Goal: Use online tool/utility: Utilize a website feature to perform a specific function

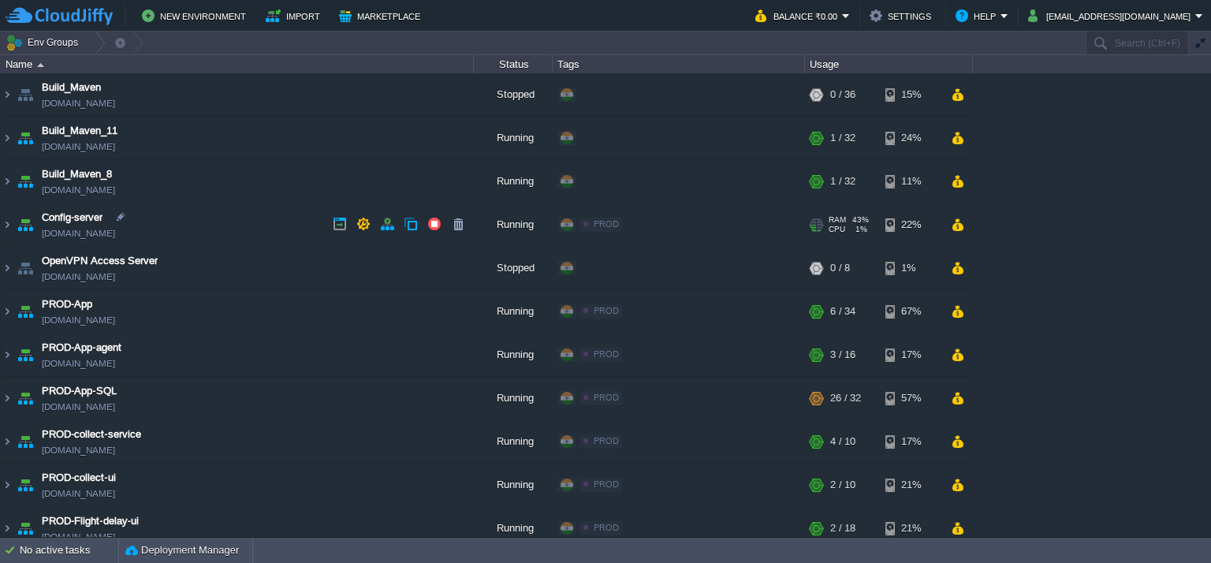
scroll to position [703, 0]
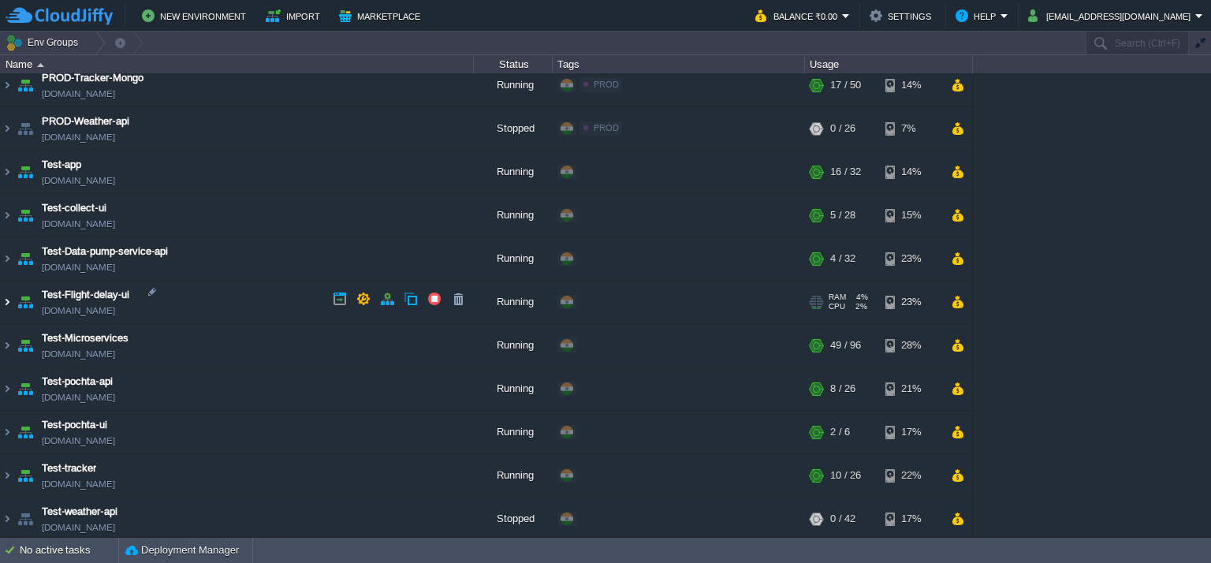
click at [2, 295] on img at bounding box center [7, 302] width 13 height 43
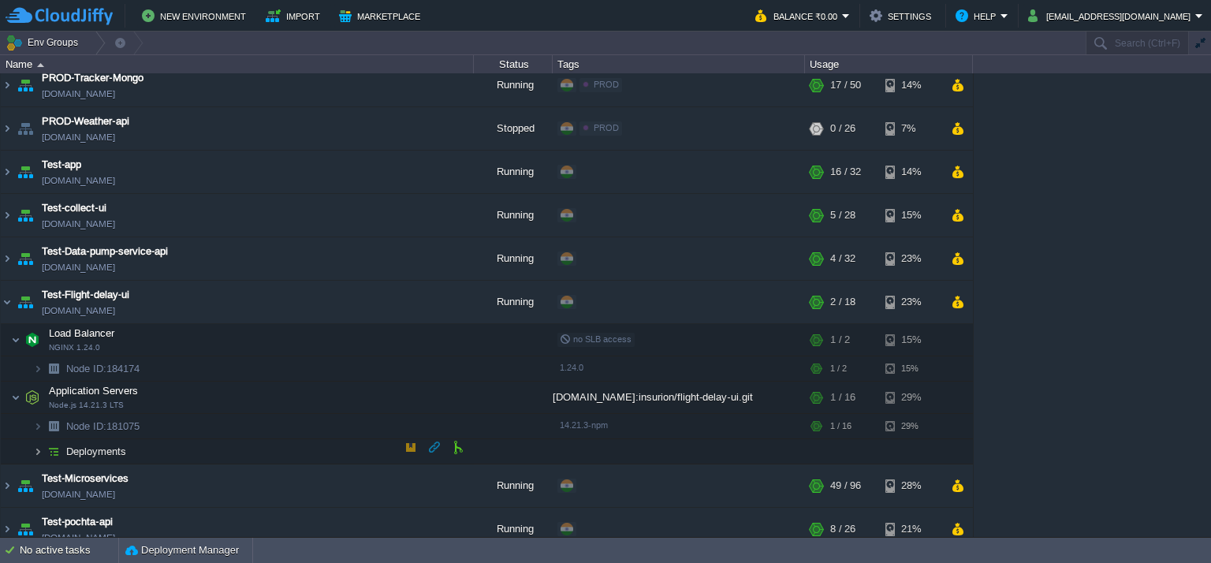
click at [37, 443] on img at bounding box center [37, 451] width 9 height 24
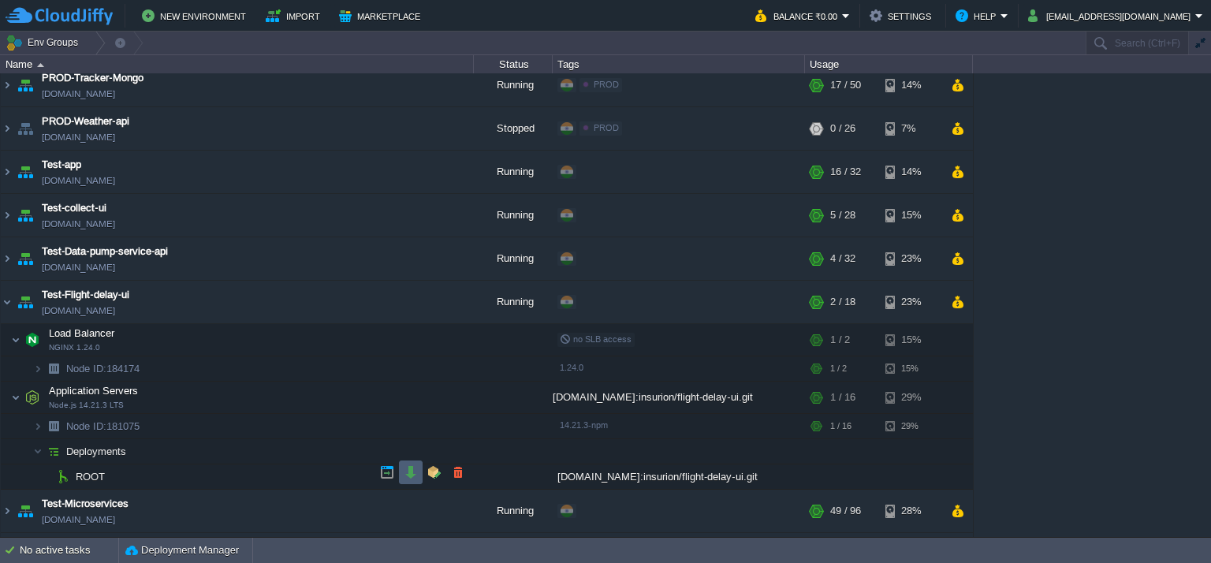
click at [419, 472] on td at bounding box center [411, 473] width 24 height 24
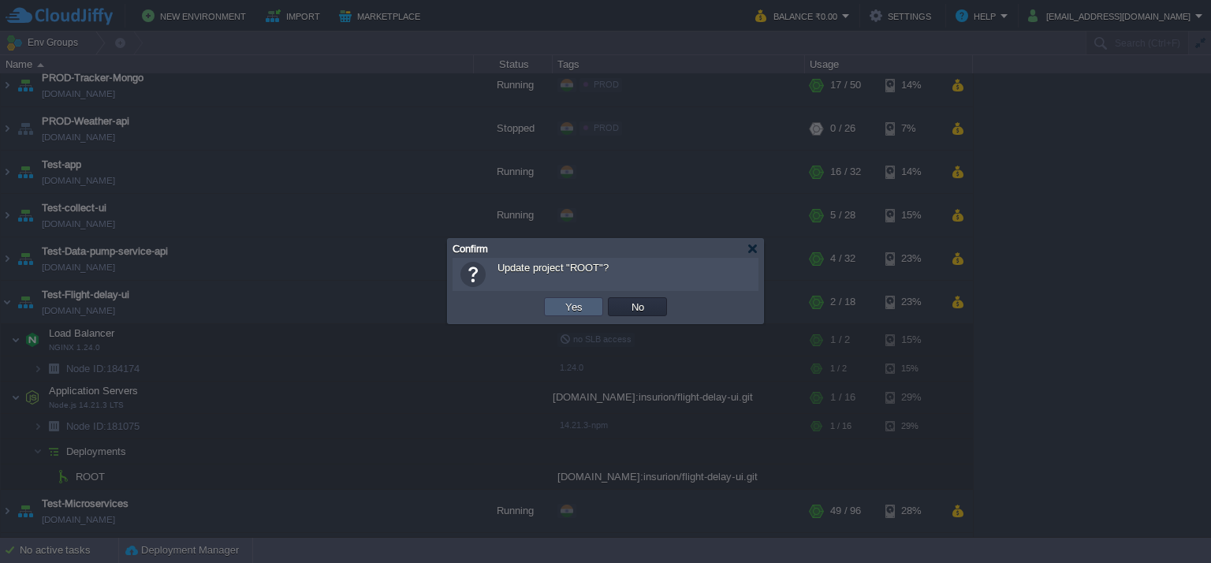
click at [582, 315] on td "Yes" at bounding box center [573, 306] width 59 height 19
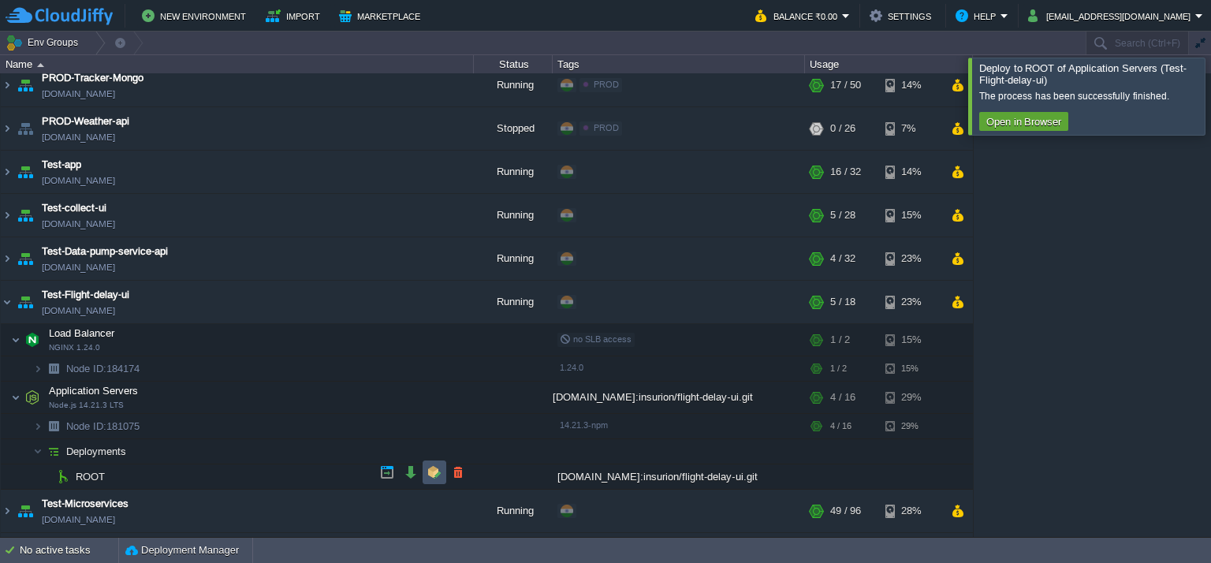
click at [431, 472] on button "button" at bounding box center [434, 472] width 14 height 14
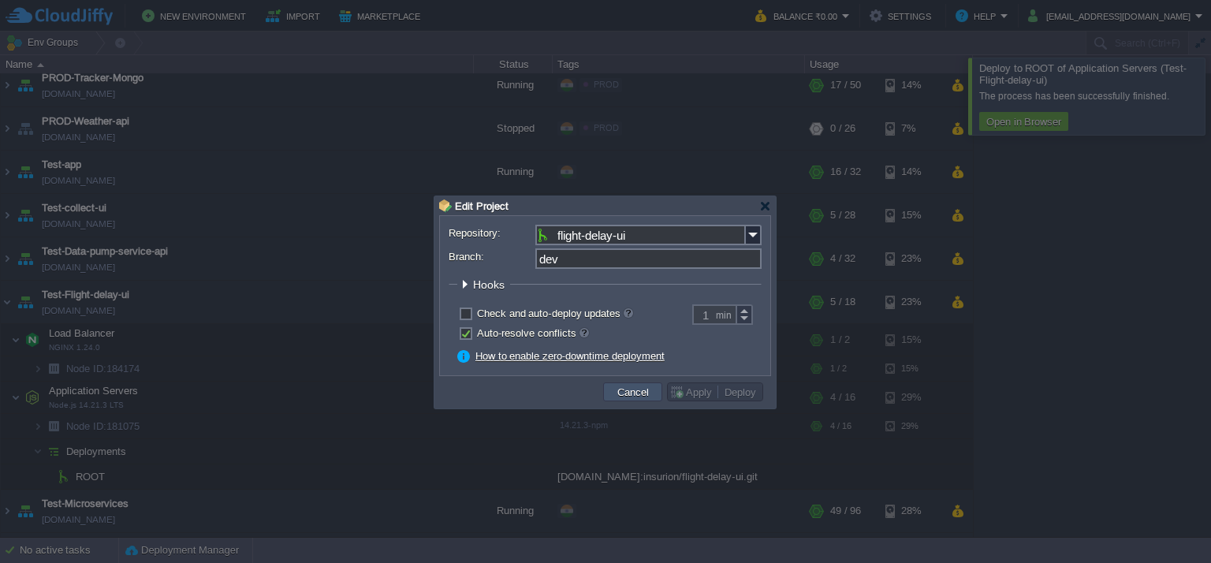
click at [634, 390] on button "Cancel" at bounding box center [633, 392] width 41 height 14
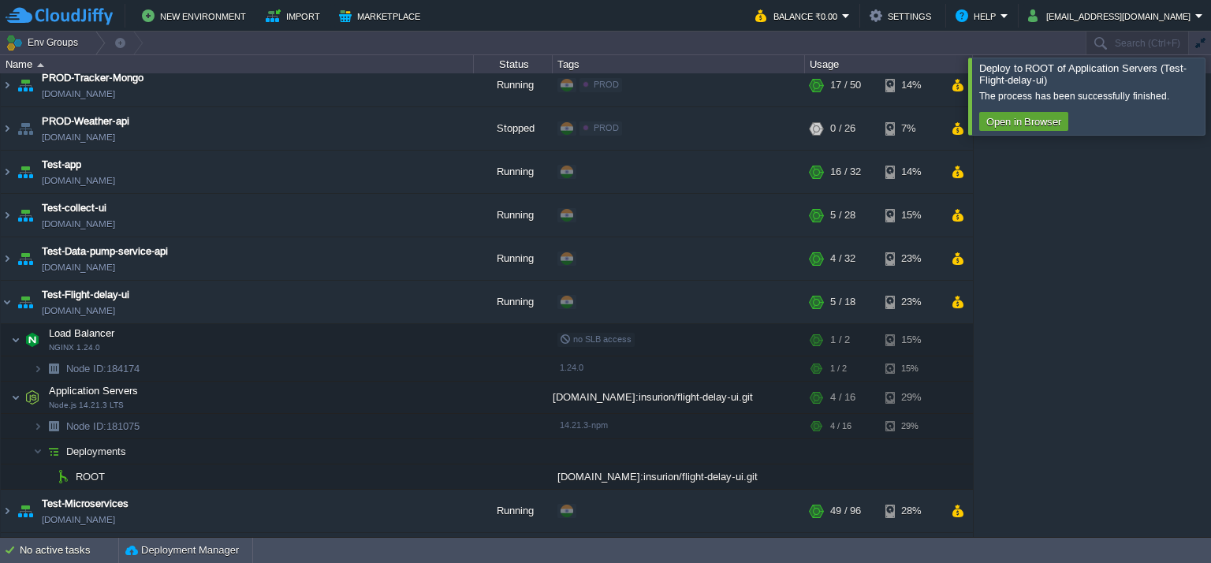
click at [1210, 116] on div at bounding box center [1230, 96] width 0 height 76
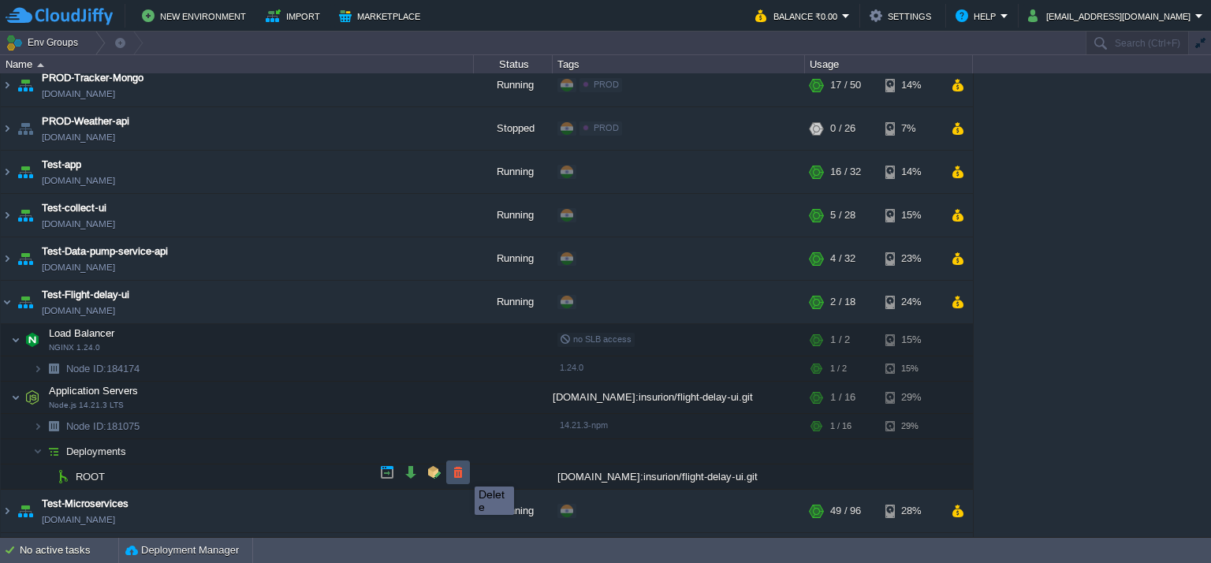
click at [463, 472] on button "button" at bounding box center [458, 472] width 14 height 14
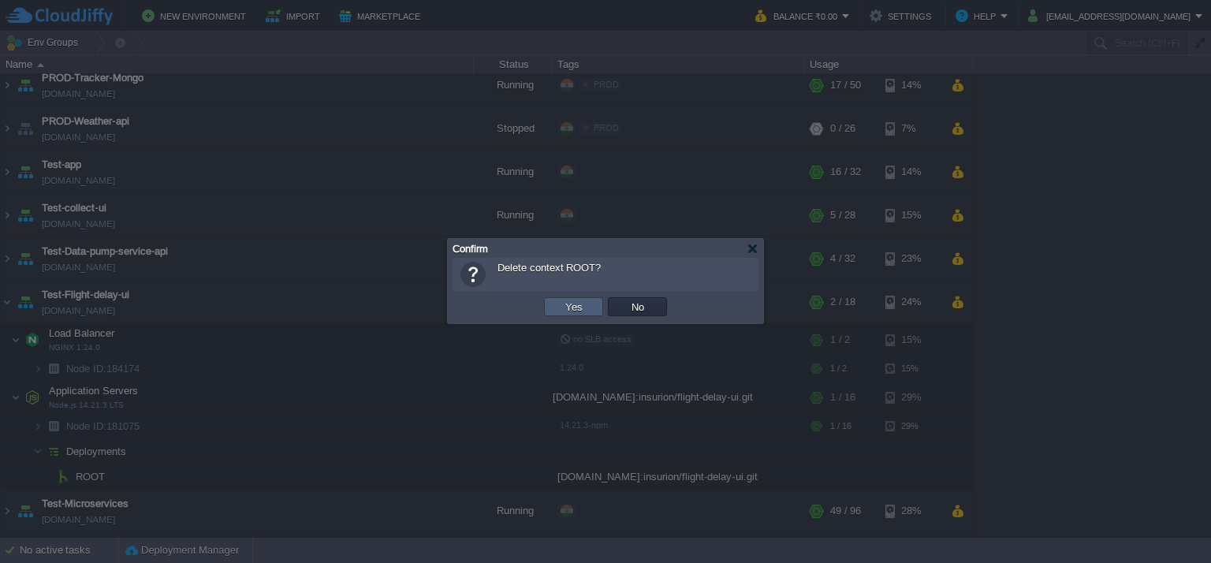
click at [578, 315] on td "Yes" at bounding box center [573, 306] width 59 height 19
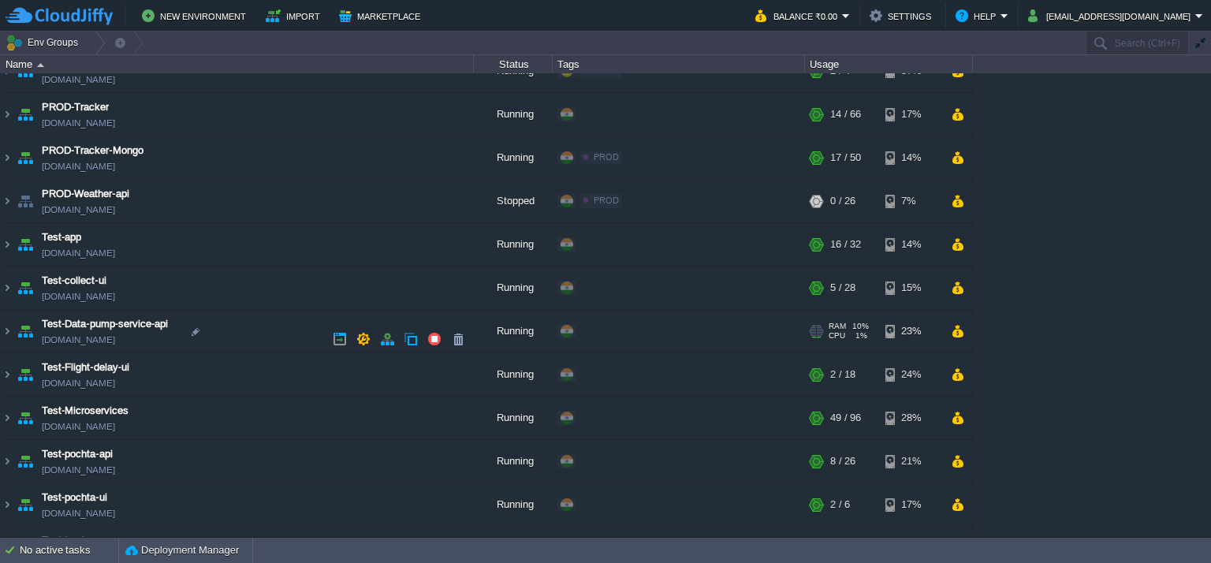
scroll to position [703, 0]
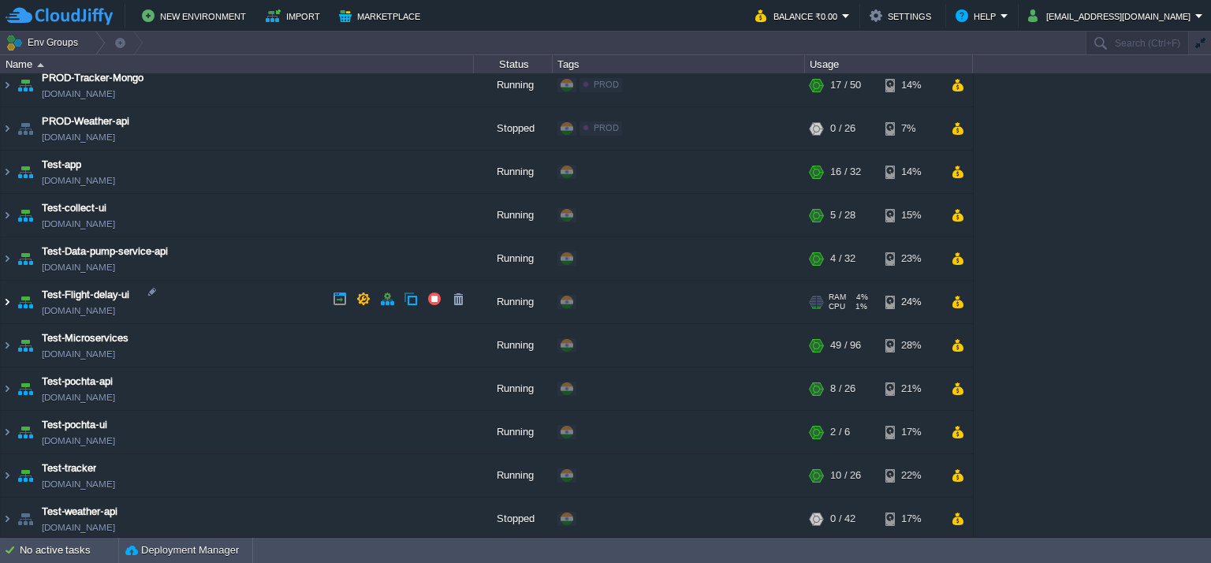
click at [8, 296] on img at bounding box center [7, 302] width 13 height 43
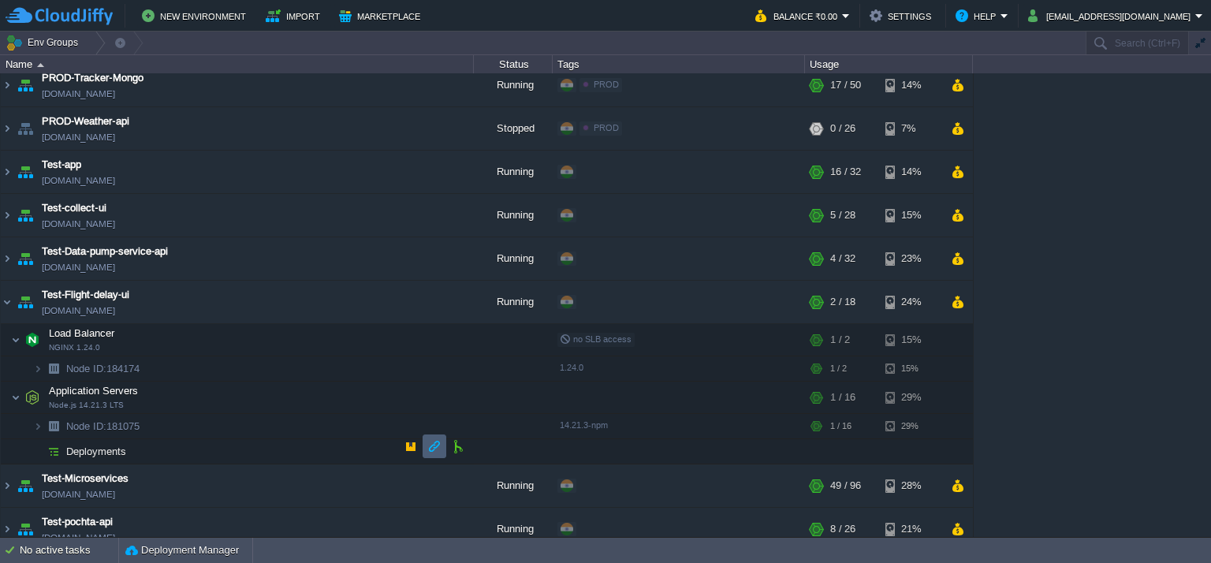
click at [445, 447] on td at bounding box center [435, 446] width 24 height 24
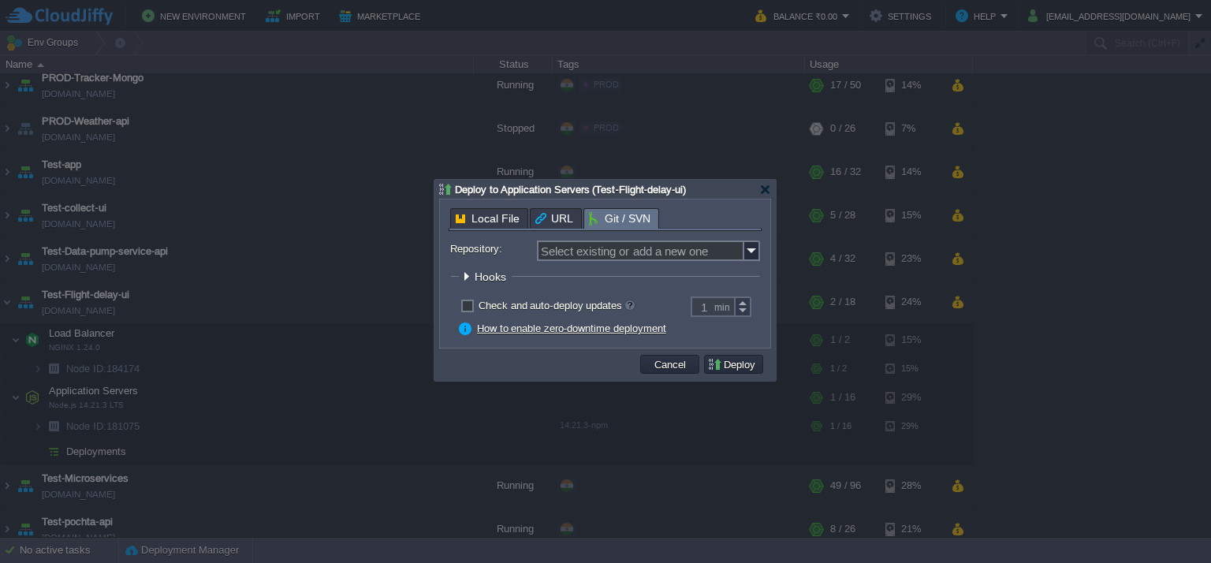
click at [628, 229] on div "Local File URL Git / SVN" at bounding box center [605, 219] width 313 height 23
click at [634, 248] on input "Repository:" at bounding box center [640, 251] width 207 height 21
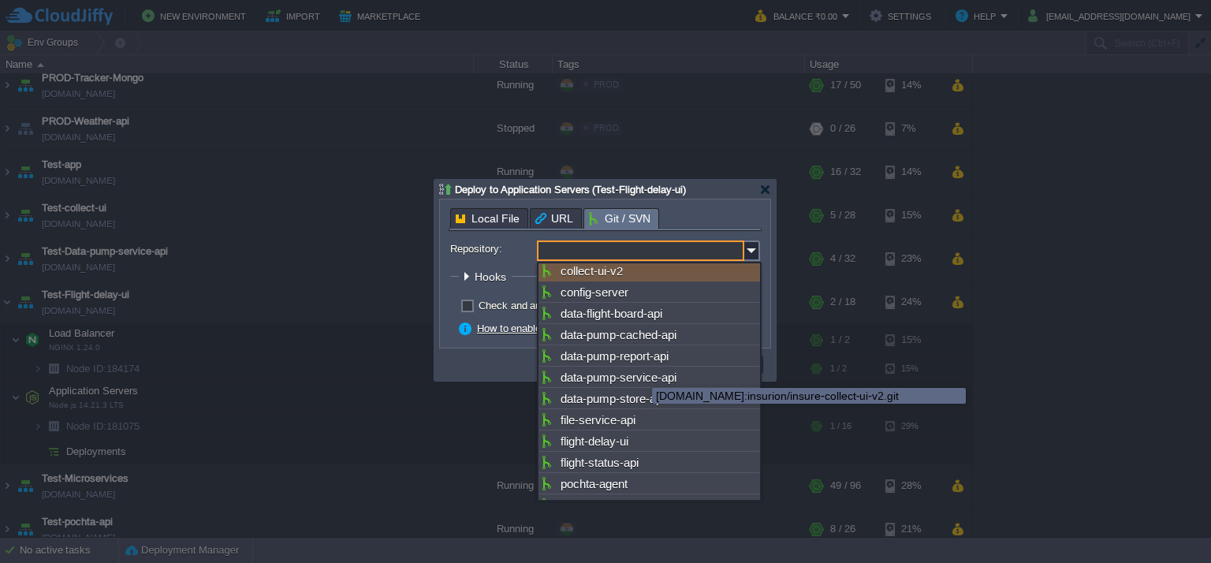
scroll to position [141, 0]
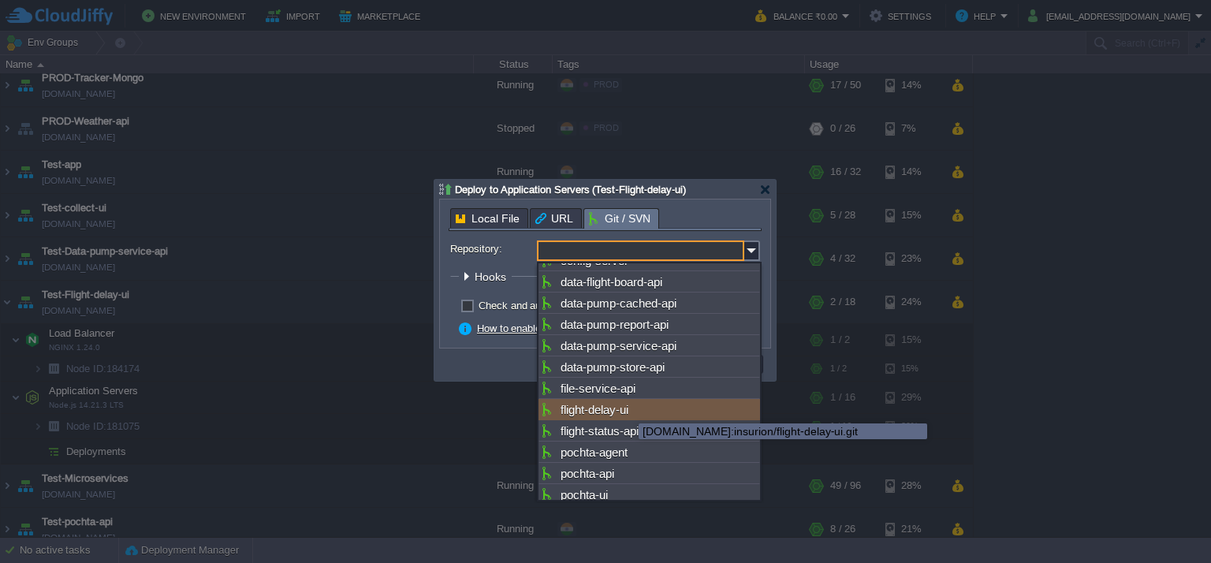
click at [618, 416] on div "flight-delay-ui" at bounding box center [650, 409] width 222 height 21
type input "flight-delay-ui"
type input "main"
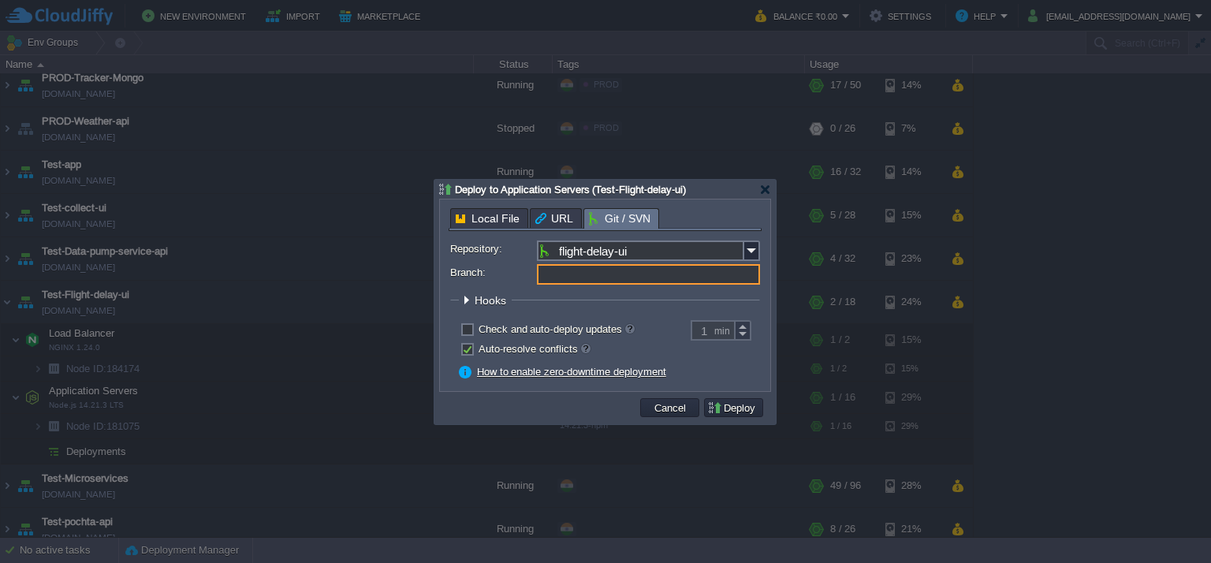
click at [587, 275] on input "Branch:" at bounding box center [648, 274] width 223 height 21
type input "dev"
click at [729, 407] on button "Deploy" at bounding box center [733, 408] width 53 height 14
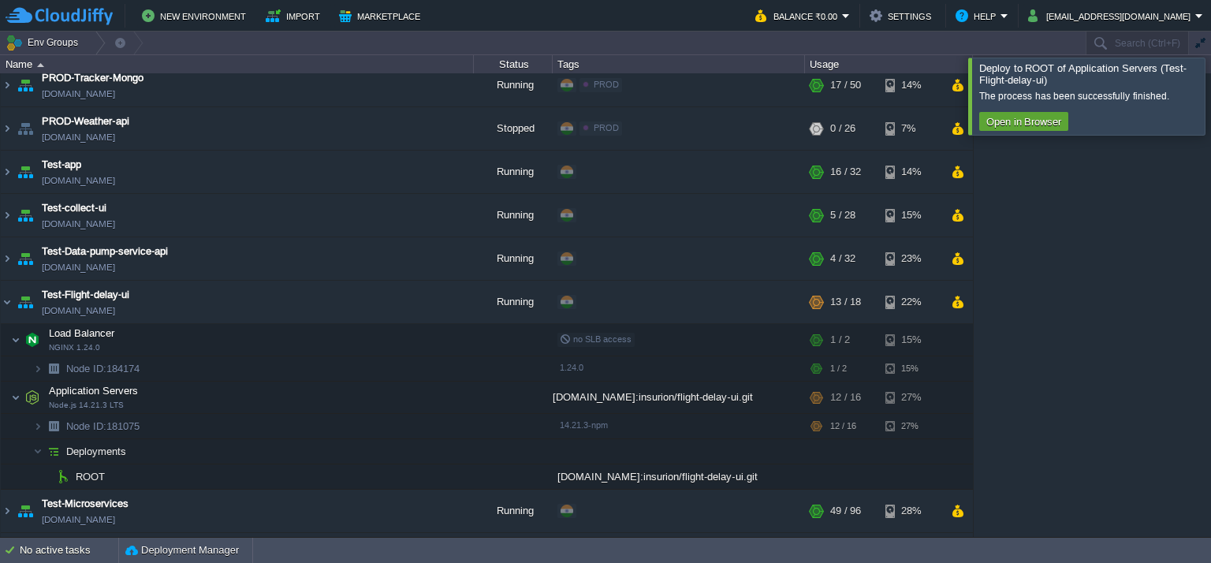
click at [1178, 93] on div "The process has been successfully finished." at bounding box center [1090, 96] width 222 height 13
click at [1210, 94] on div at bounding box center [1230, 96] width 0 height 76
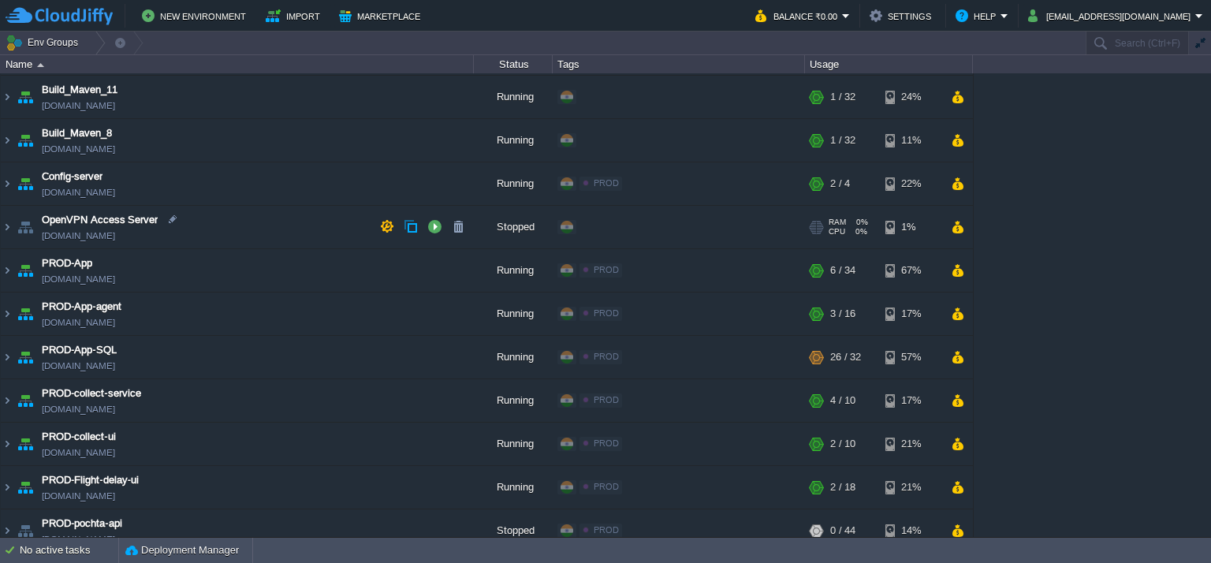
scroll to position [0, 0]
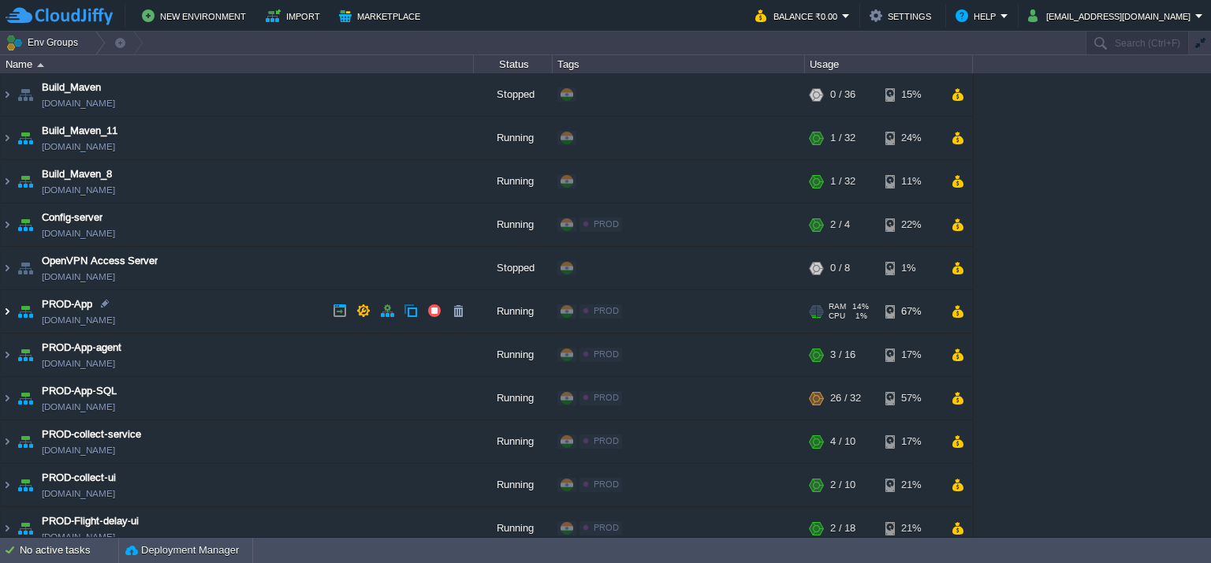
click at [7, 311] on img at bounding box center [7, 311] width 13 height 43
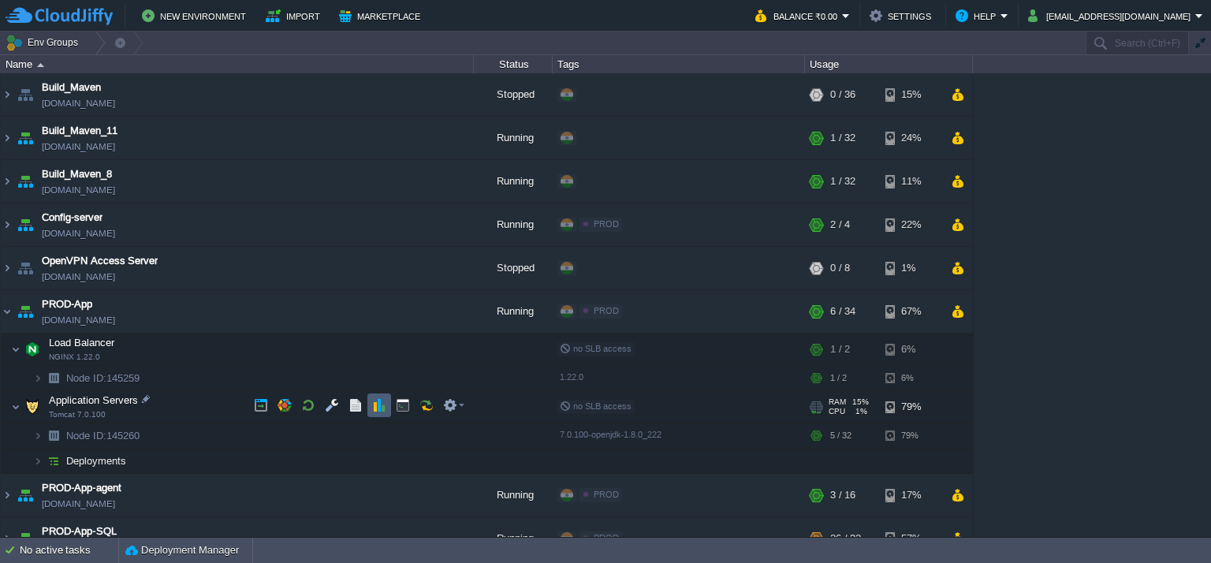
click at [382, 401] on button "button" at bounding box center [379, 405] width 14 height 14
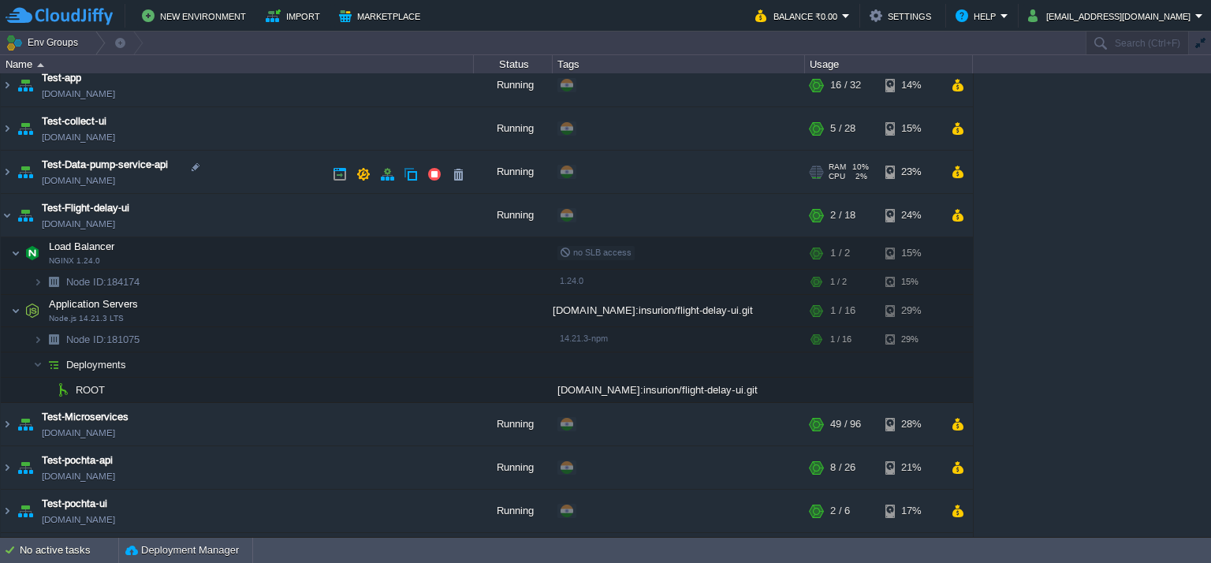
scroll to position [1005, 0]
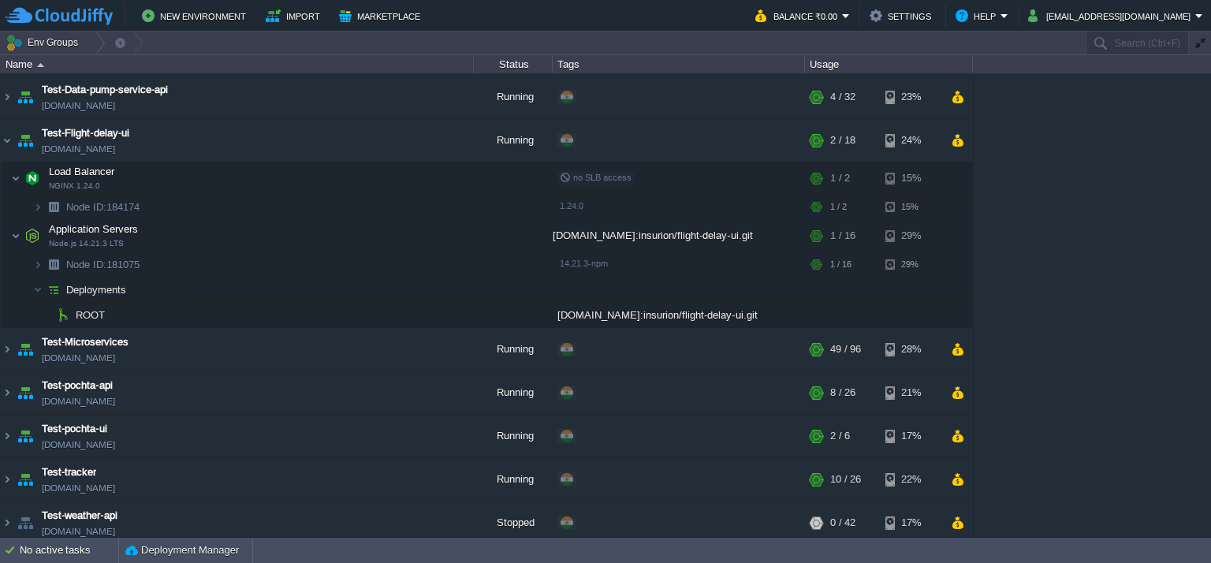
click at [1129, 331] on div "Build_Maven env-2301177.in1.cloudjiffy.net Stopped + Add to Env Group RAM 0% CP…" at bounding box center [605, 305] width 1211 height 464
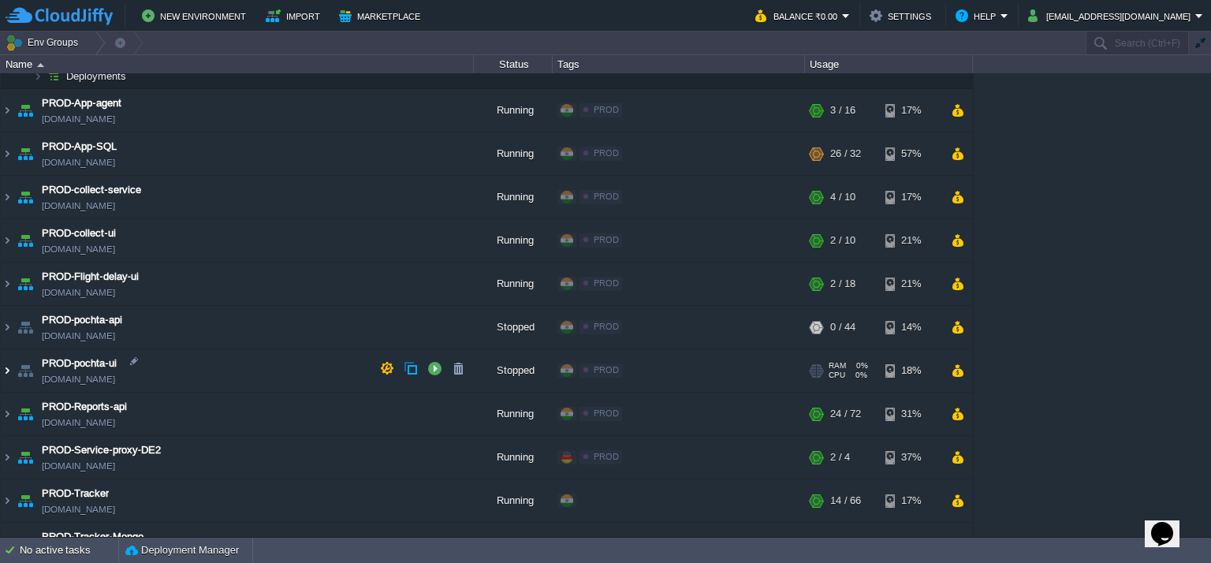
scroll to position [385, 0]
click at [7, 283] on img at bounding box center [7, 284] width 13 height 43
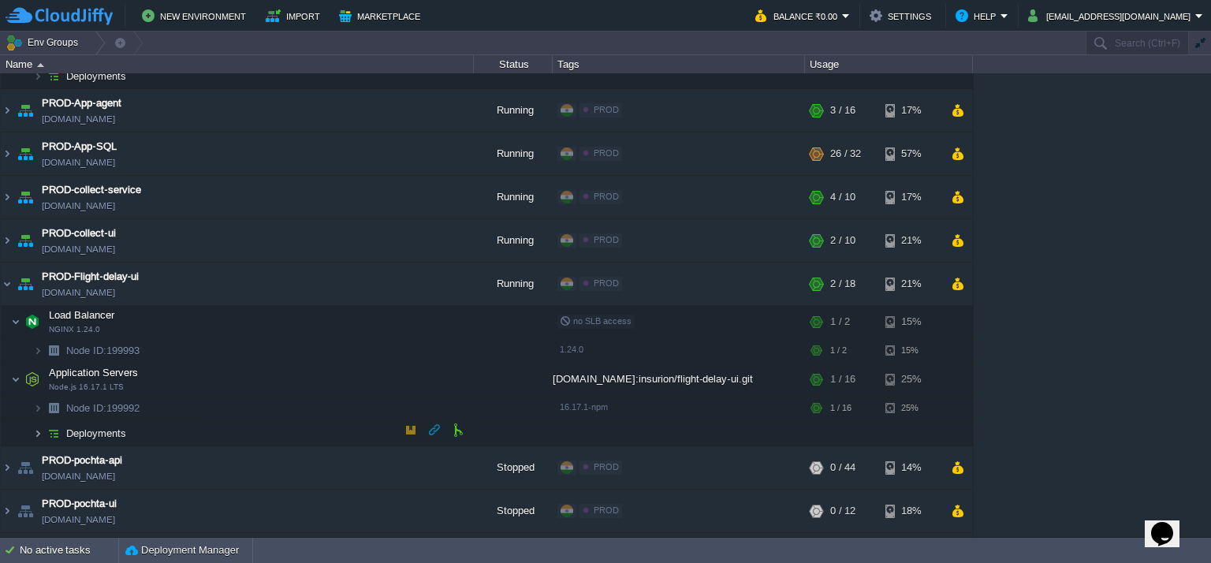
click at [41, 426] on img at bounding box center [37, 433] width 9 height 24
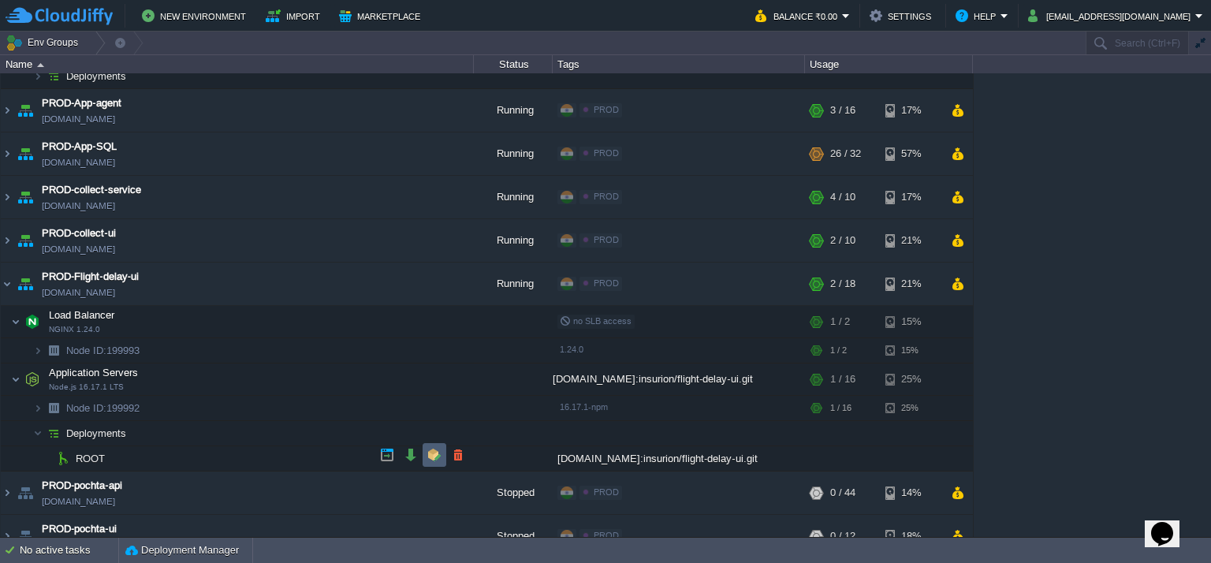
click at [442, 458] on td at bounding box center [435, 455] width 24 height 24
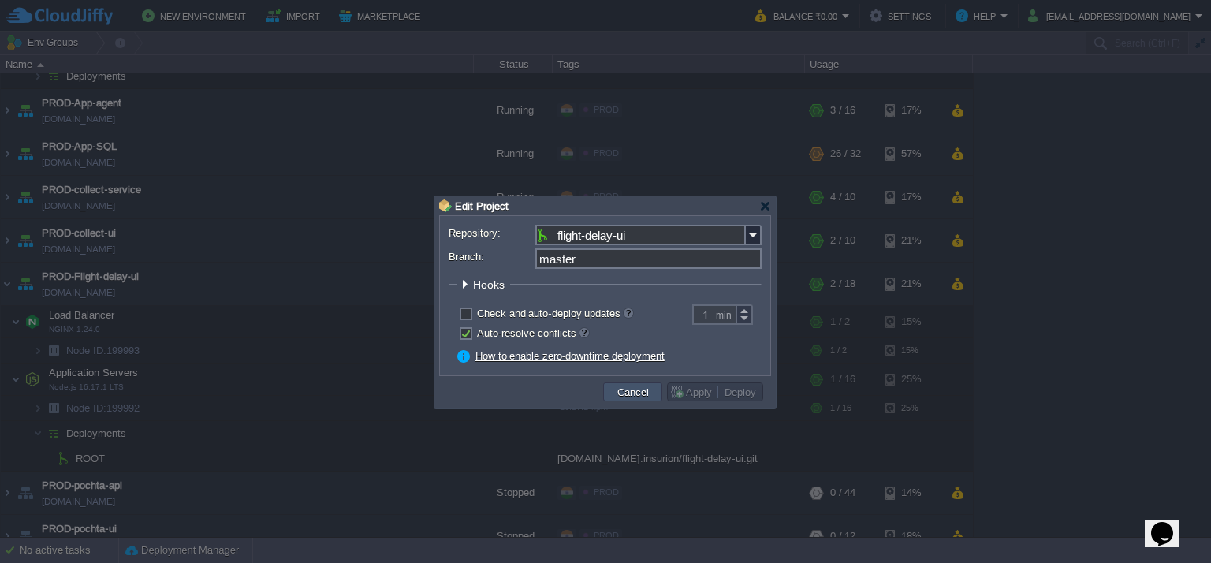
click at [643, 390] on button "Cancel" at bounding box center [633, 392] width 41 height 14
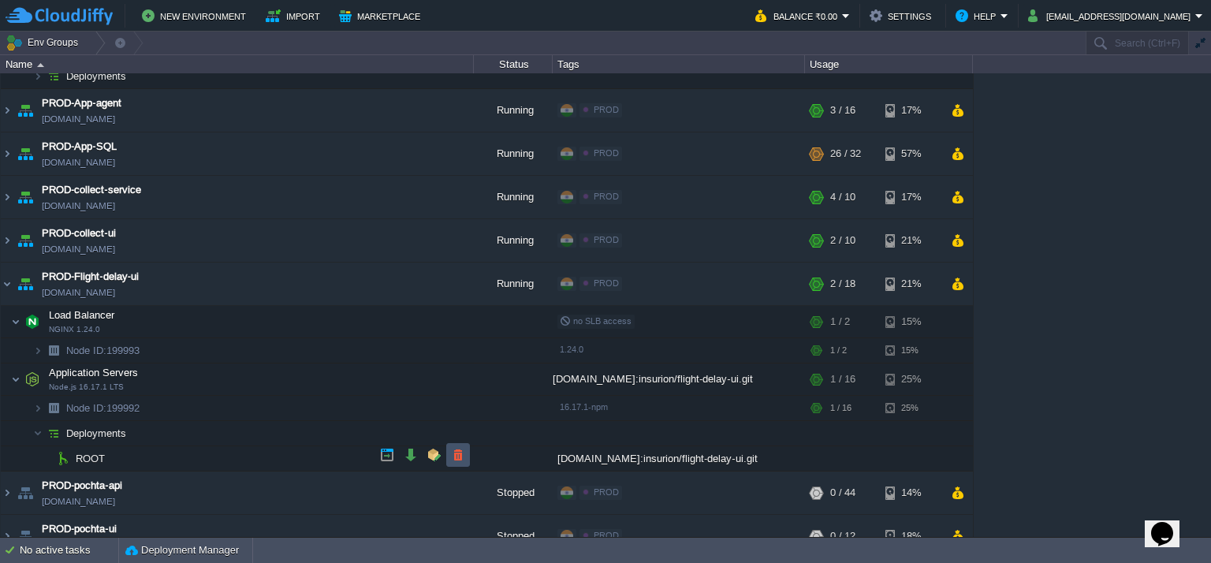
click at [464, 457] on button "button" at bounding box center [458, 455] width 14 height 14
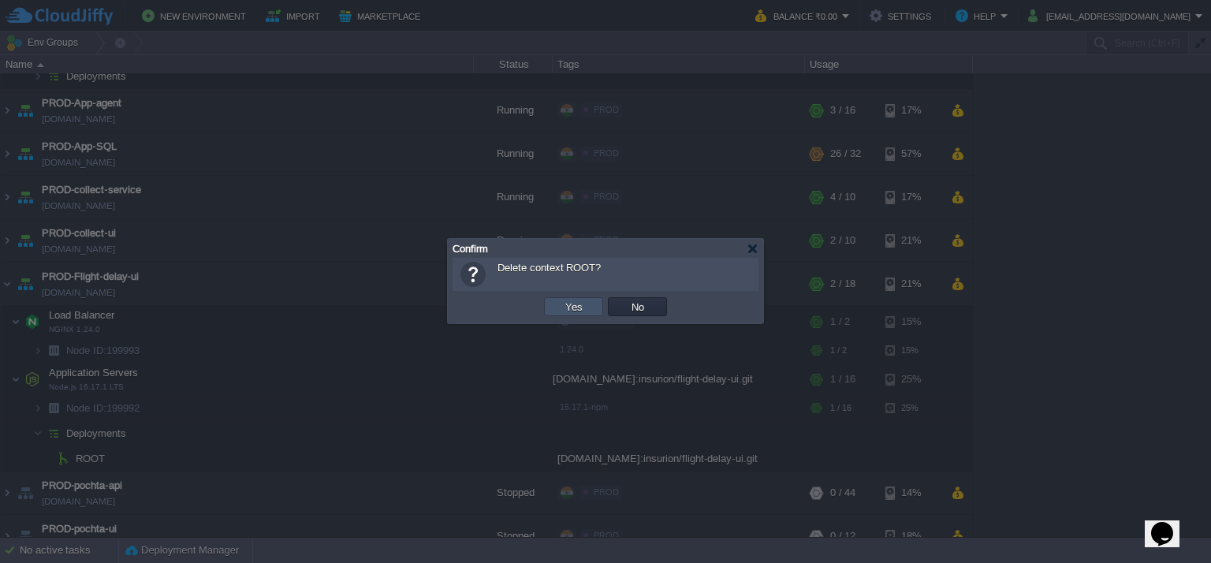
click at [585, 300] on button "Yes" at bounding box center [574, 307] width 27 height 14
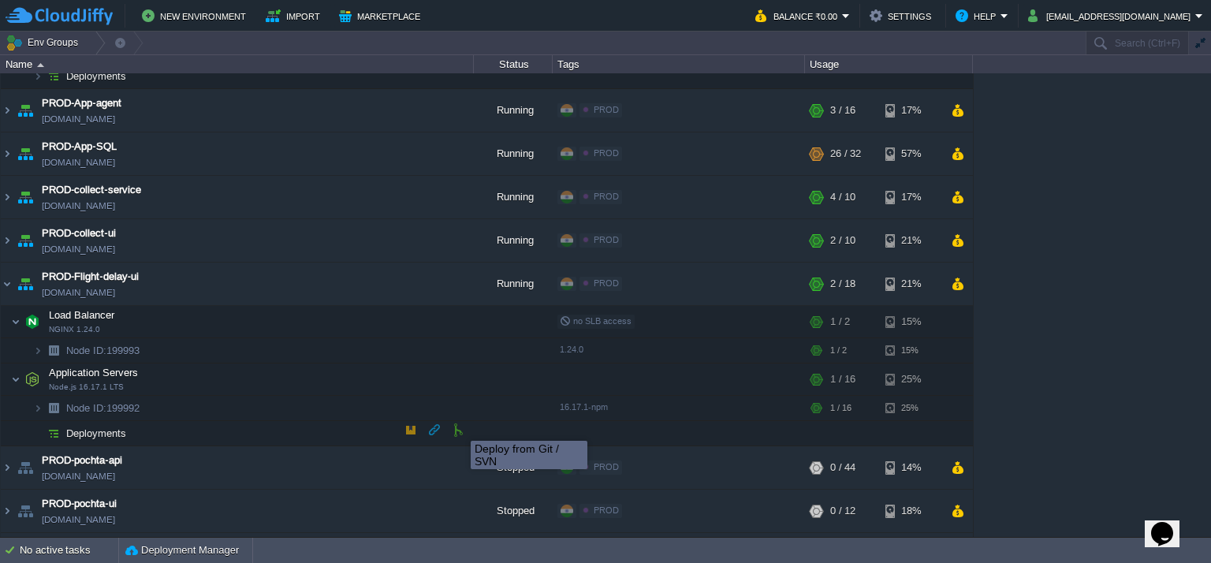
click at [459, 427] on button "button" at bounding box center [458, 430] width 14 height 14
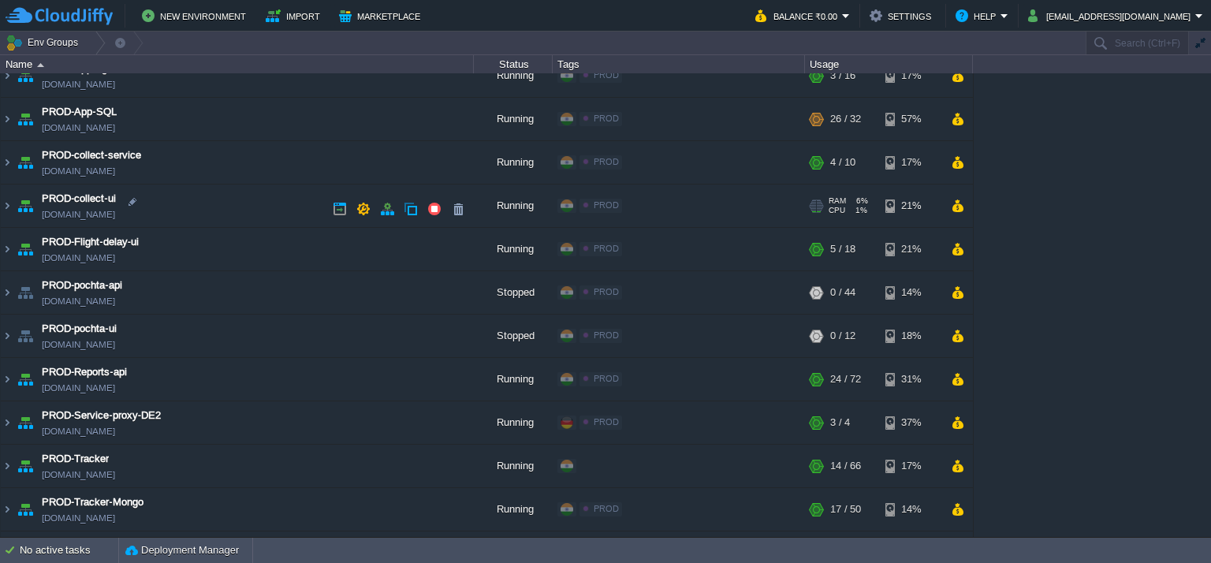
scroll to position [278, 0]
click at [6, 245] on img at bounding box center [7, 250] width 13 height 43
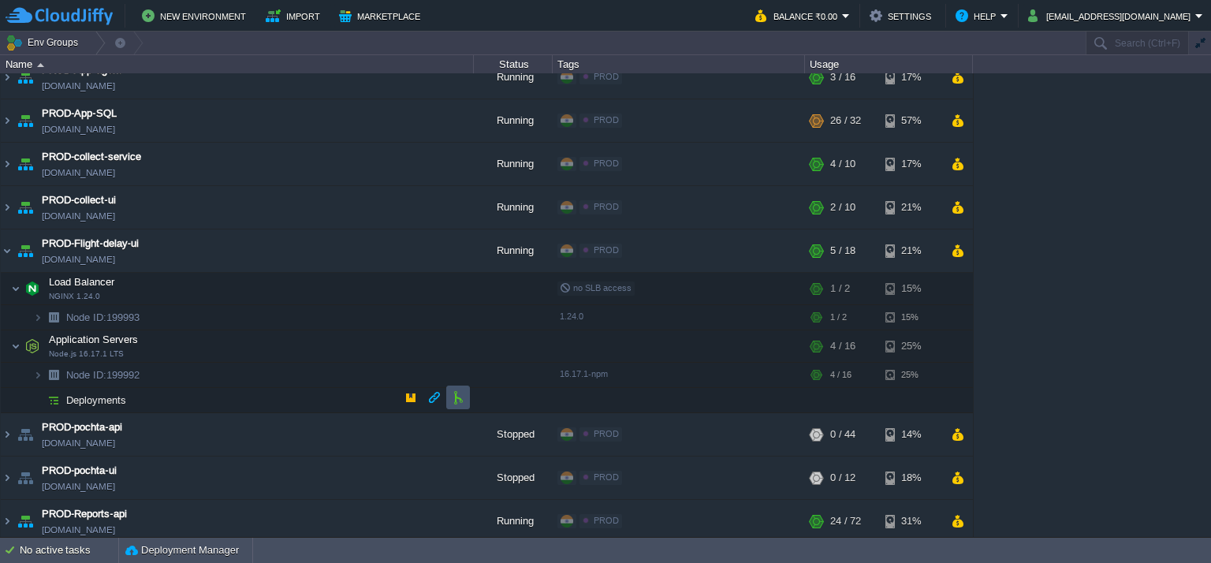
click at [459, 390] on button "button" at bounding box center [458, 397] width 14 height 14
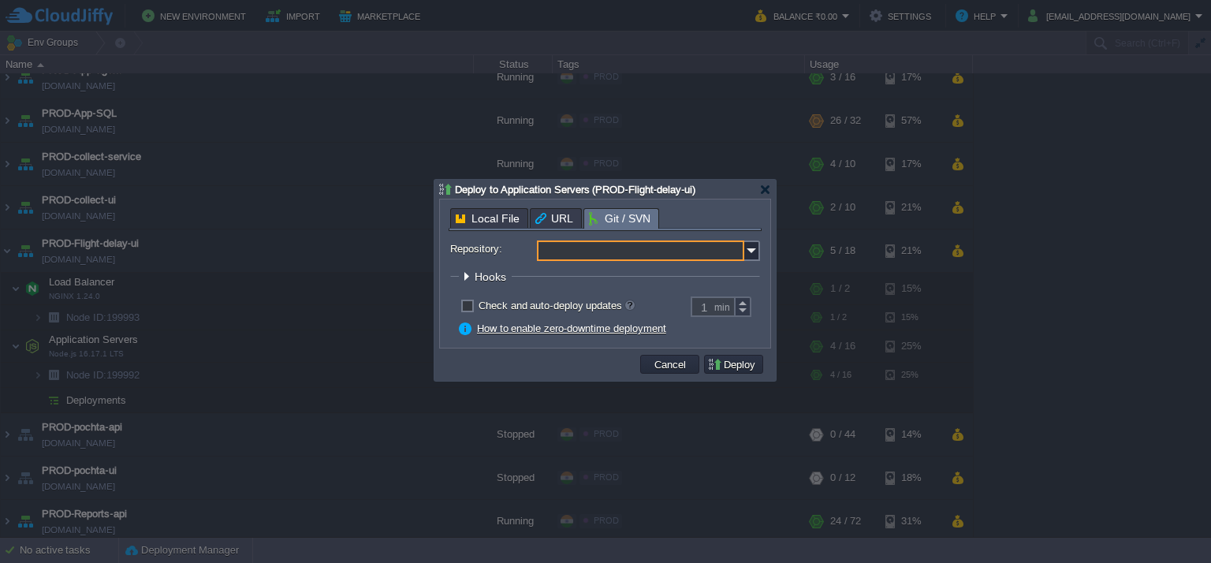
click at [614, 255] on input "Repository:" at bounding box center [640, 251] width 207 height 21
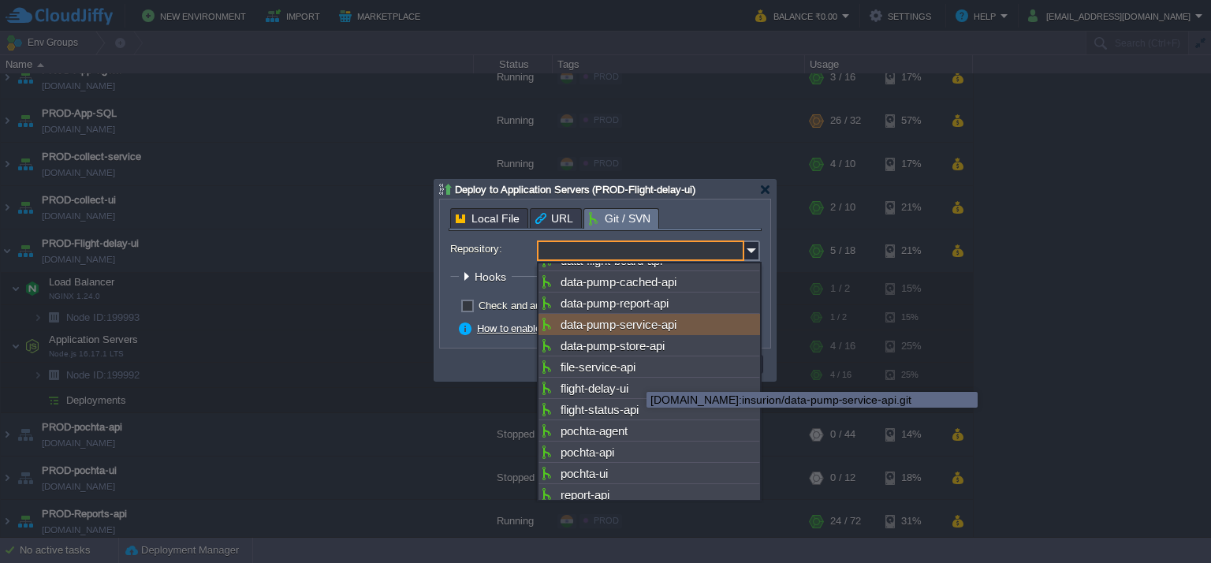
scroll to position [173, 0]
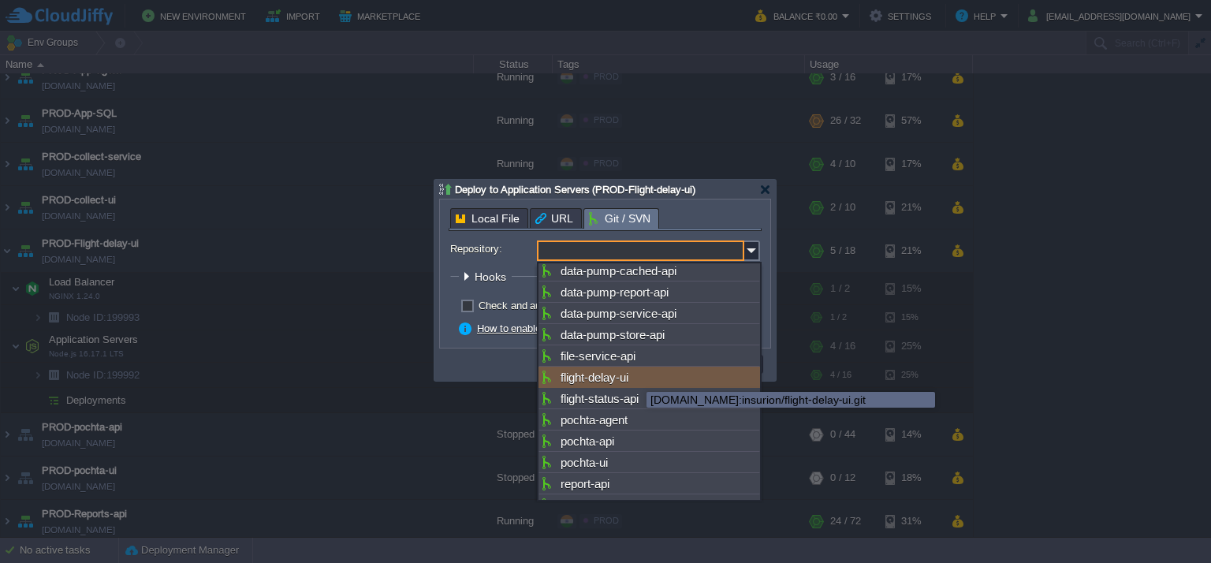
click at [625, 387] on div "flight-delay-ui" at bounding box center [650, 377] width 222 height 21
type input "flight-delay-ui"
type input "main"
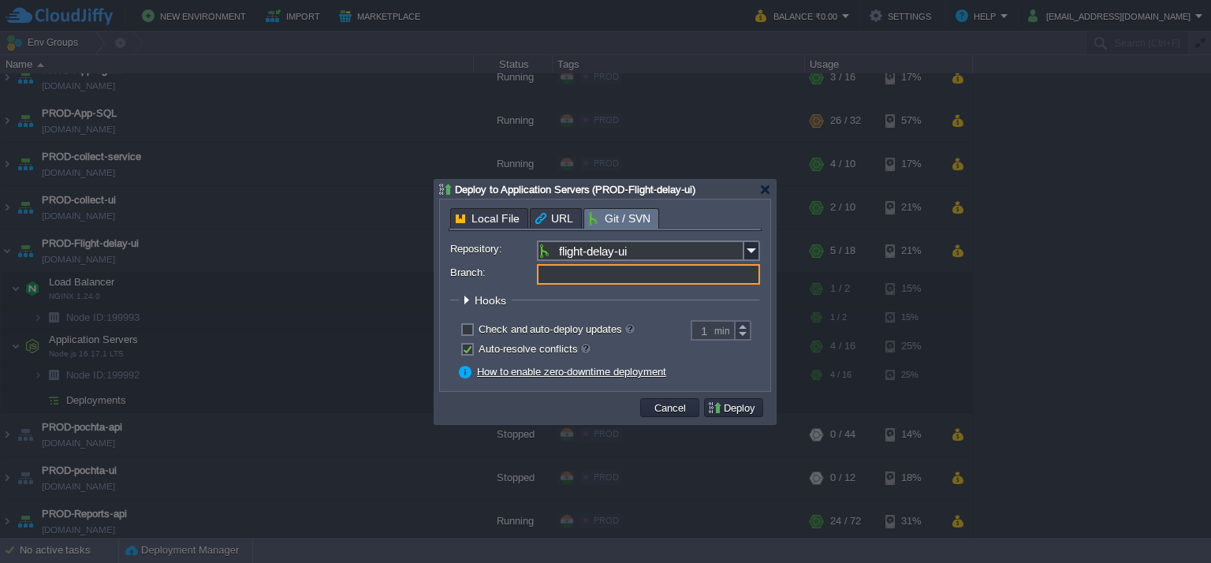
click at [590, 283] on input "Branch:" at bounding box center [648, 274] width 223 height 21
type input "master"
click at [738, 408] on button "Deploy" at bounding box center [733, 408] width 53 height 14
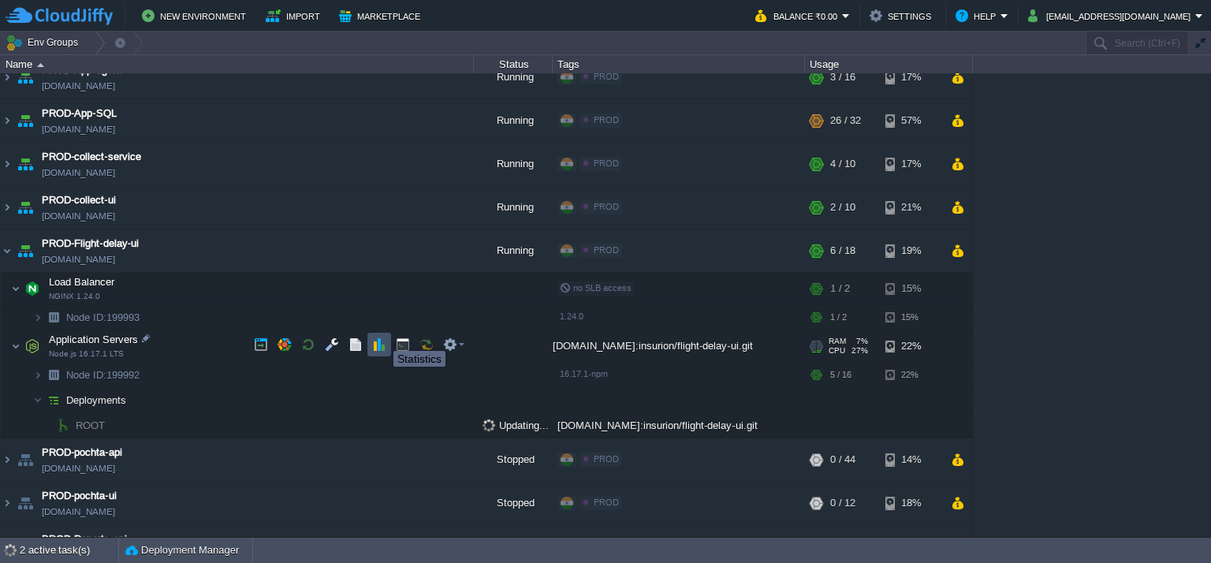
click at [382, 338] on button "button" at bounding box center [379, 345] width 14 height 14
click at [382, 342] on button "button" at bounding box center [379, 345] width 14 height 14
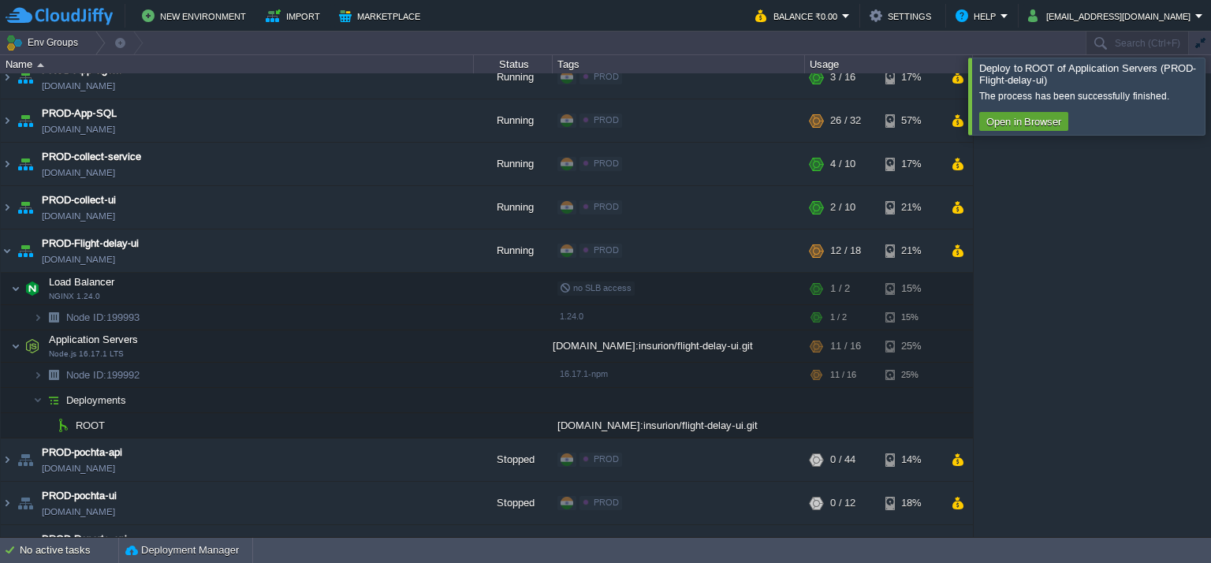
click at [1210, 85] on div at bounding box center [1230, 96] width 0 height 76
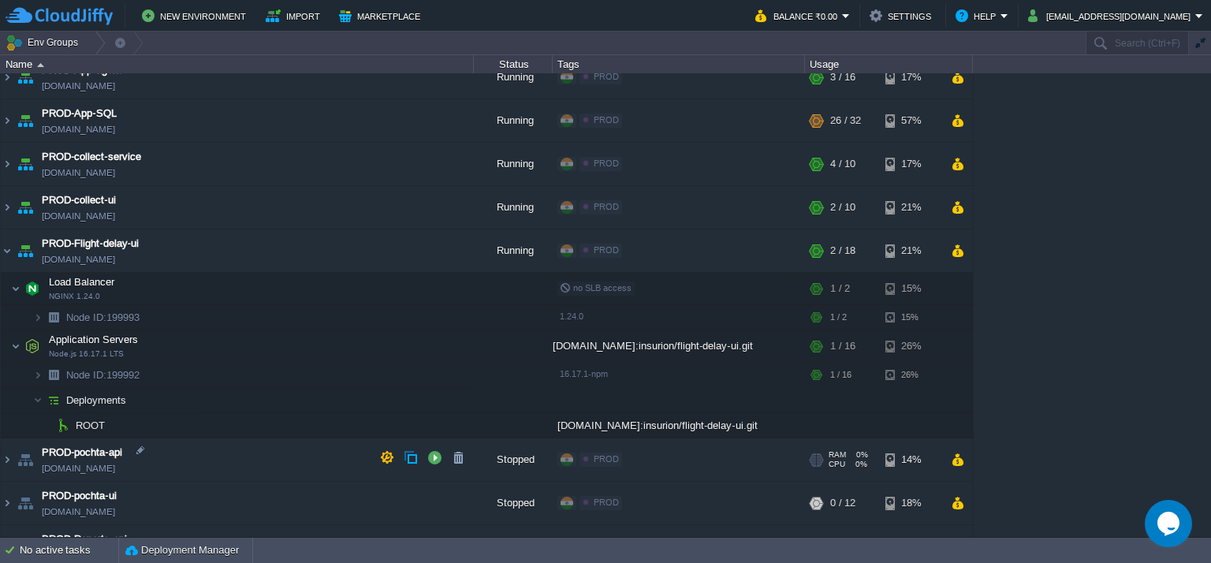
scroll to position [867, 0]
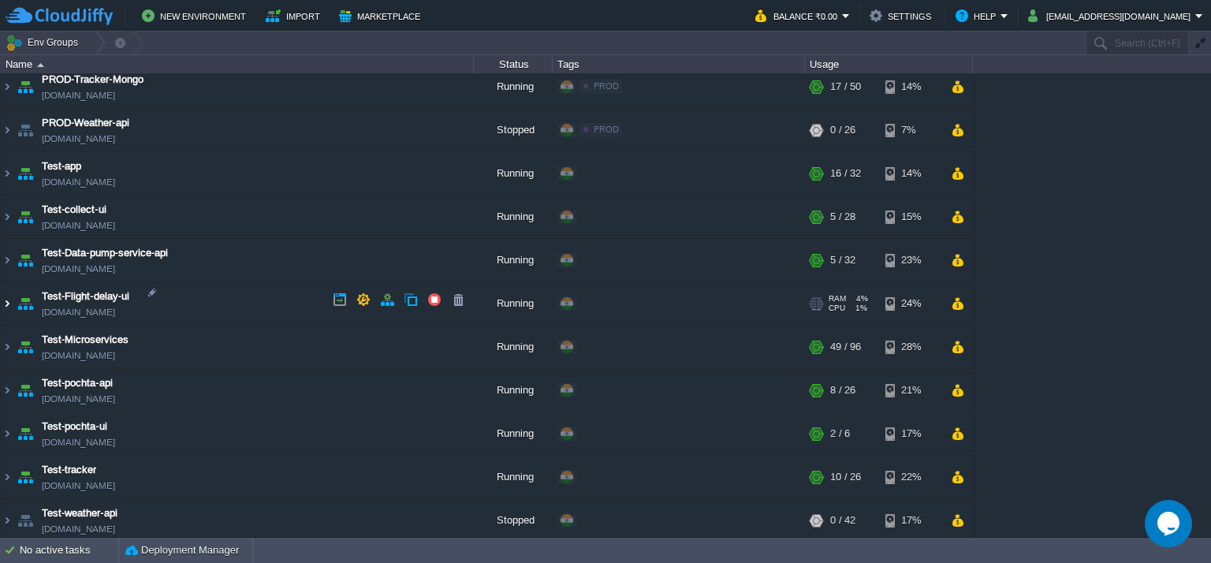
click at [6, 289] on img at bounding box center [7, 303] width 13 height 43
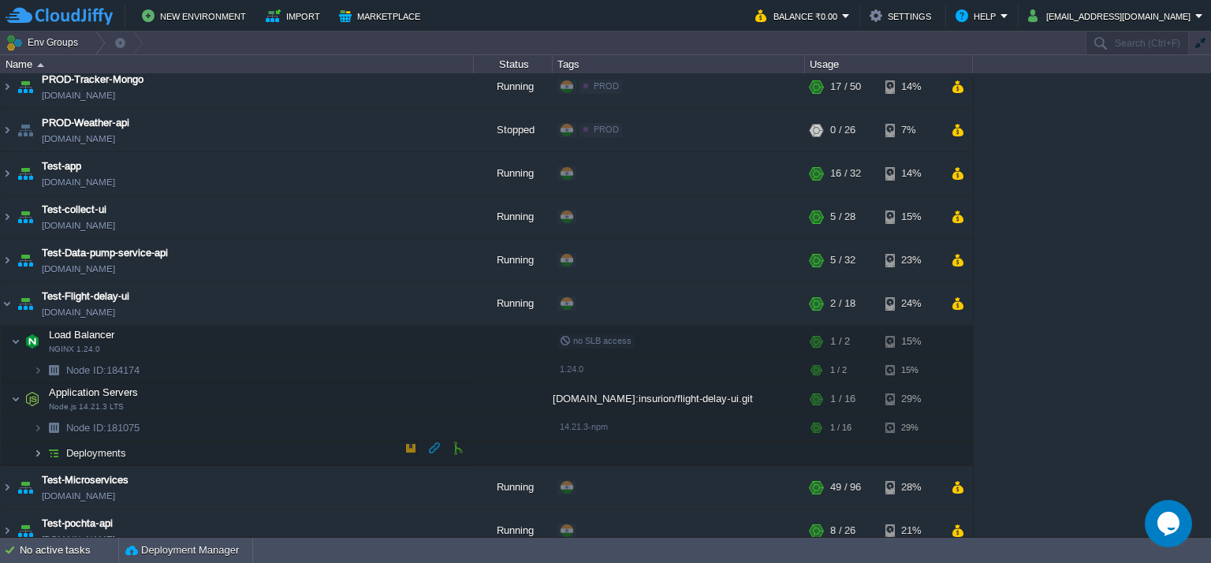
click at [41, 451] on img at bounding box center [37, 453] width 9 height 24
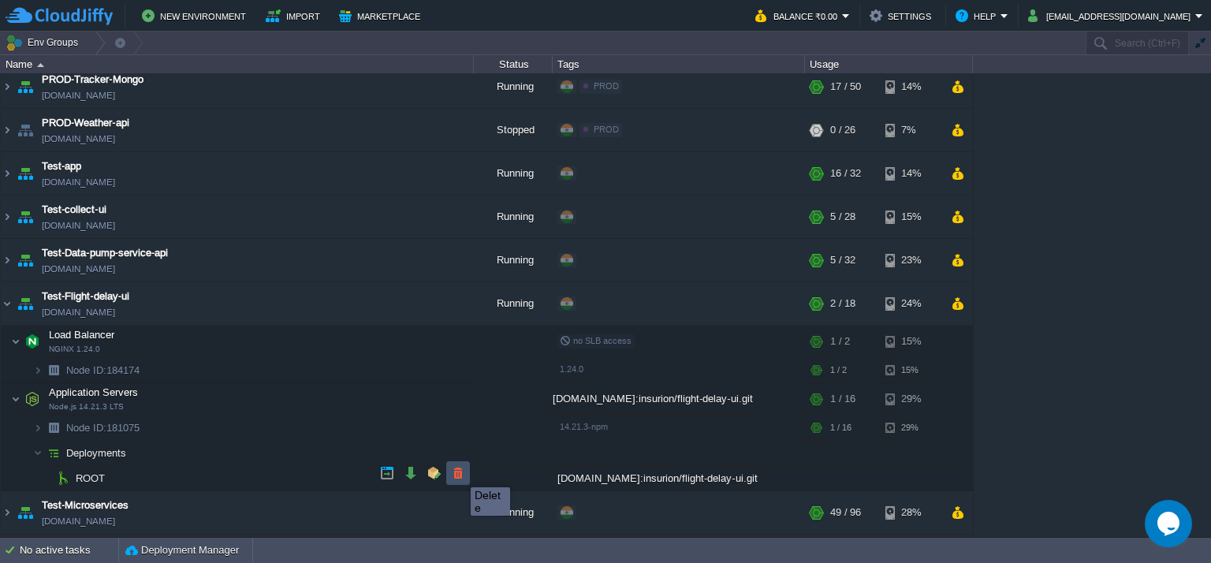
click at [459, 473] on button "button" at bounding box center [458, 473] width 14 height 14
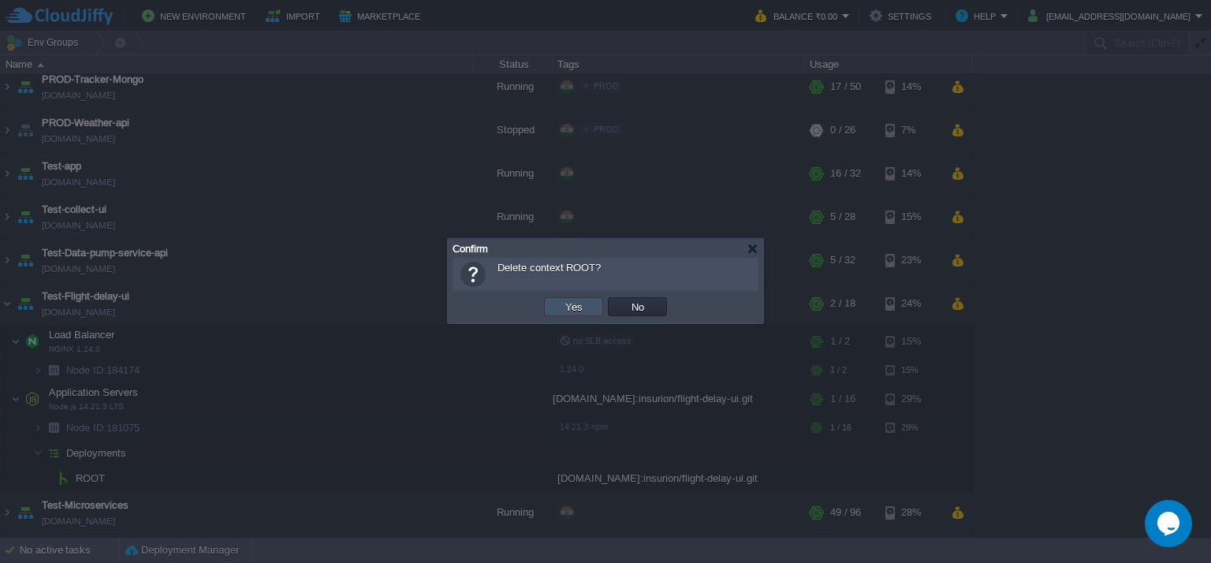
click at [584, 309] on button "Yes" at bounding box center [574, 307] width 27 height 14
